Goal: Find specific page/section: Find specific page/section

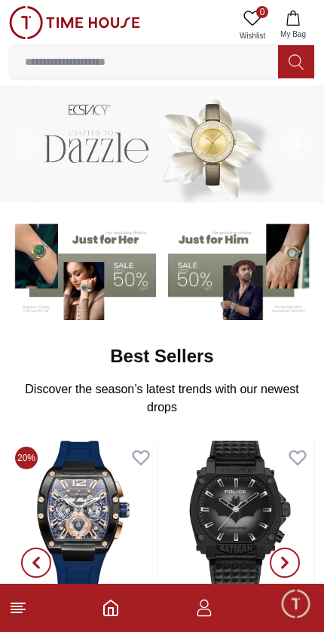
click at [291, 25] on icon "button" at bounding box center [292, 18] width 13 height 15
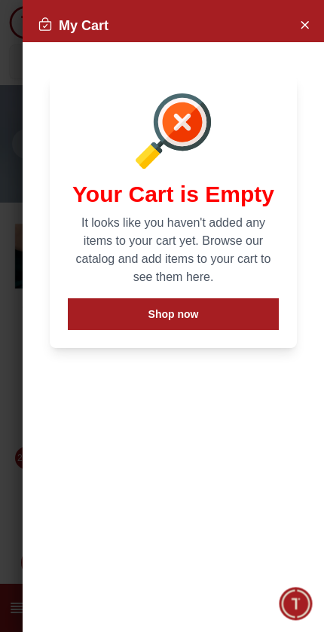
click at [308, 25] on icon "Close Account" at bounding box center [304, 24] width 12 height 19
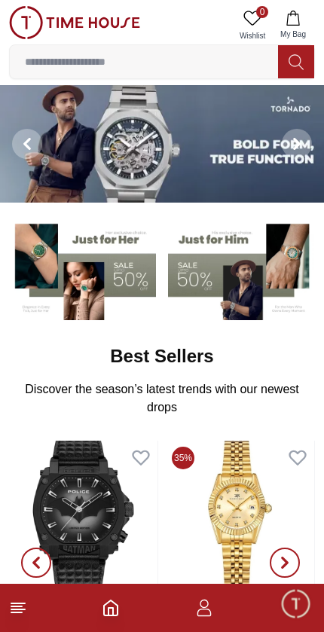
click at [300, 617] on span "Minimize live chat window" at bounding box center [296, 604] width 44 height 44
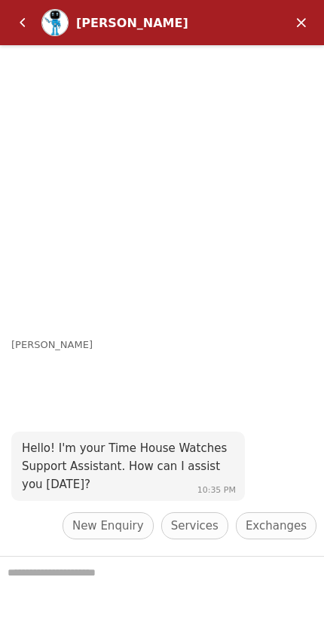
click at [25, 22] on em "Back" at bounding box center [23, 23] width 30 height 30
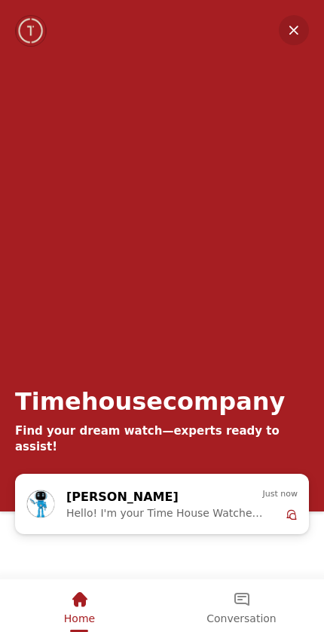
click at [297, 31] on em "Minimize" at bounding box center [294, 30] width 30 height 30
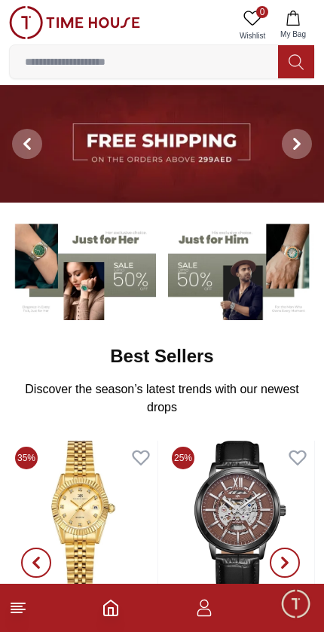
click at [199, 601] on icon "button" at bounding box center [204, 608] width 18 height 18
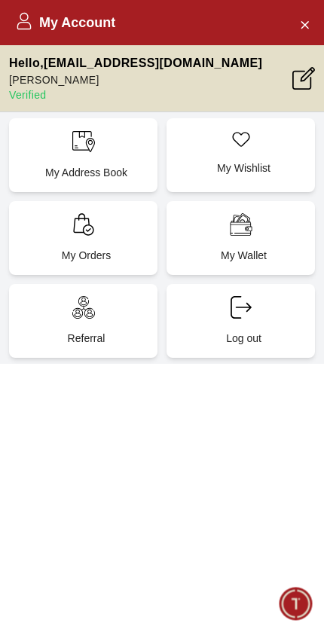
click at [45, 249] on p "My Orders" at bounding box center [86, 255] width 130 height 15
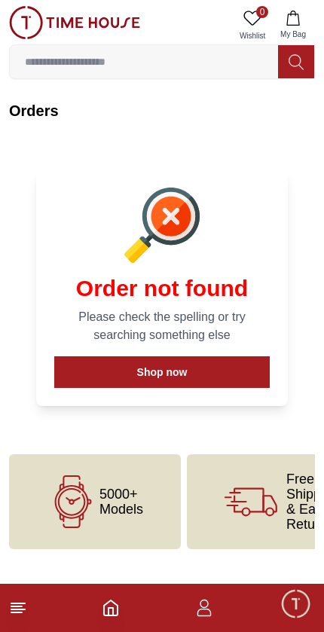
click at [75, 371] on button "Shop now" at bounding box center [162, 373] width 216 height 32
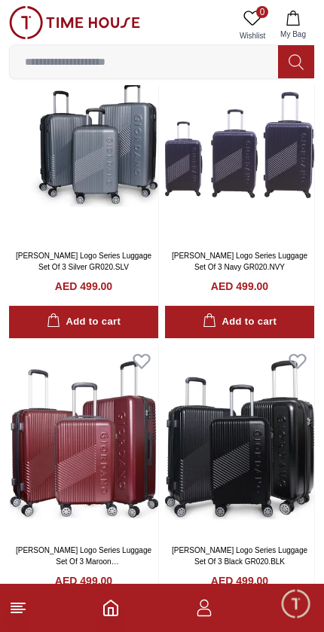
scroll to position [103, 0]
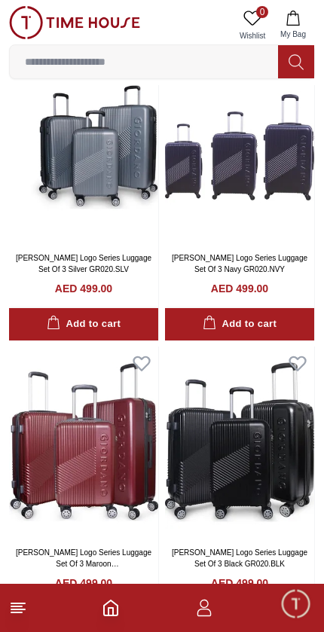
click at [11, 623] on footer at bounding box center [162, 608] width 324 height 48
click at [23, 614] on icon at bounding box center [18, 608] width 18 height 18
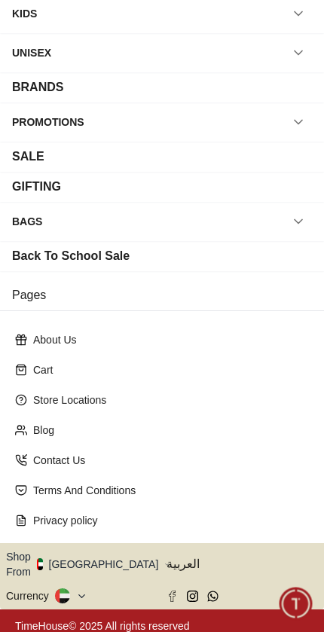
scroll to position [140, 0]
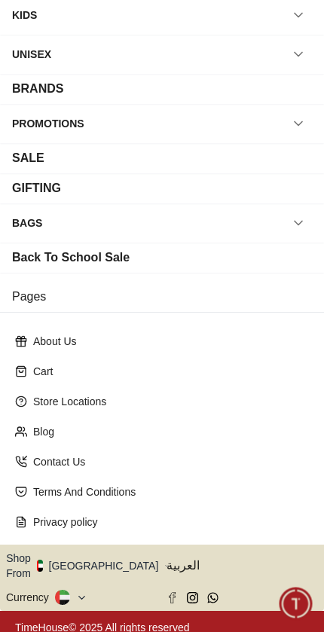
click at [96, 562] on button "Shop From [GEOGRAPHIC_DATA]" at bounding box center [88, 566] width 164 height 30
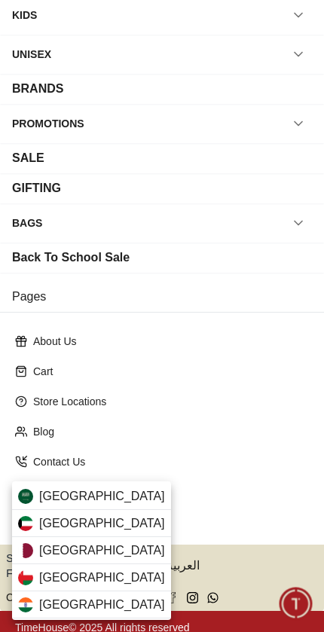
click at [40, 552] on span "[GEOGRAPHIC_DATA]" at bounding box center [102, 551] width 126 height 18
